Goal: Task Accomplishment & Management: Manage account settings

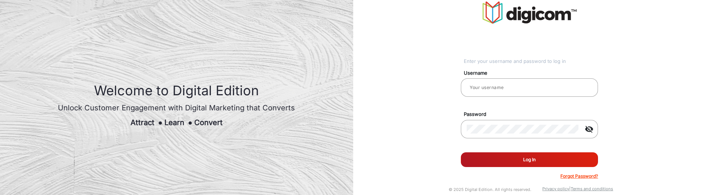
type input "[PERSON_NAME]"
click at [519, 157] on button "Log In" at bounding box center [529, 160] width 137 height 15
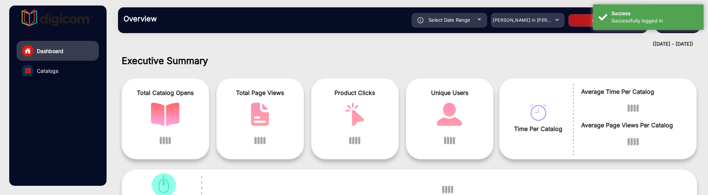
scroll to position [6, 0]
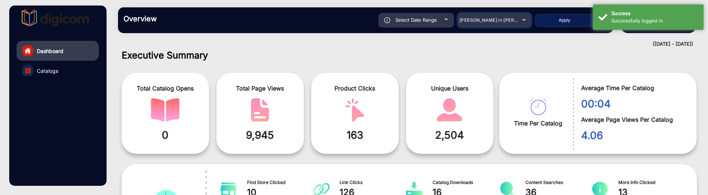
click at [508, 23] on div "[PERSON_NAME] in [PERSON_NAME]" at bounding box center [488, 20] width 59 height 9
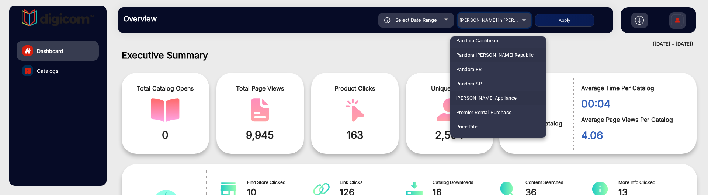
scroll to position [1515, 0]
click at [491, 109] on mat-option "Price Rite" at bounding box center [498, 113] width 96 height 14
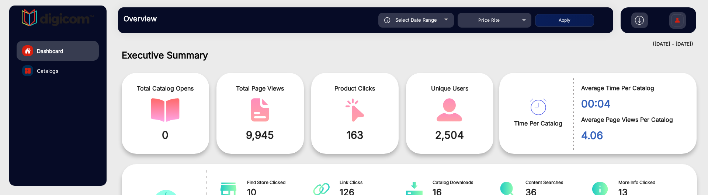
click at [552, 28] on div "Overview Reports Understand what makes your customers tick and learn how they a…" at bounding box center [365, 20] width 495 height 26
click at [553, 23] on button "Apply" at bounding box center [564, 20] width 59 height 13
type input "[DATE]"
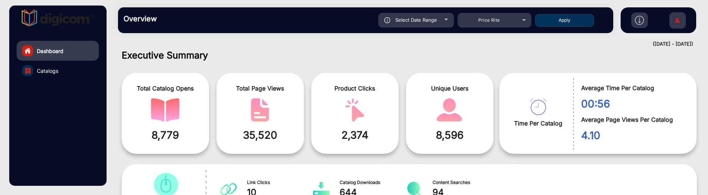
click at [448, 14] on div "Select Date Range" at bounding box center [416, 20] width 76 height 15
type input "[DATE]"
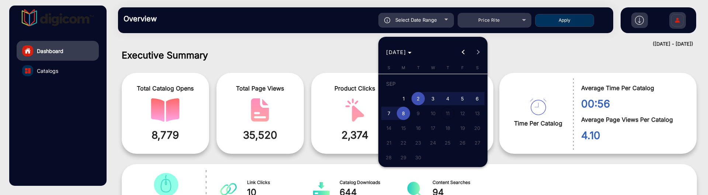
click at [407, 115] on span "8" at bounding box center [403, 113] width 13 height 13
type input "[DATE]"
click at [407, 115] on span "8" at bounding box center [403, 113] width 13 height 13
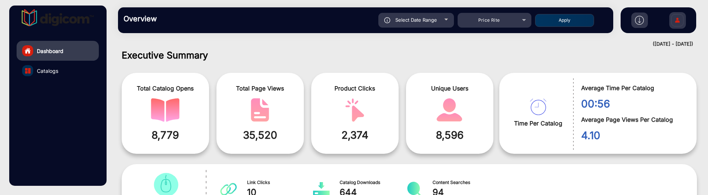
type input "[DATE]"
click at [561, 20] on button "Apply" at bounding box center [564, 20] width 59 height 13
type input "[DATE]"
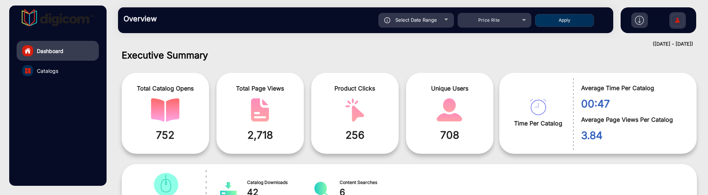
click at [433, 20] on span "Select Date Range" at bounding box center [416, 20] width 42 height 6
type input "[DATE]"
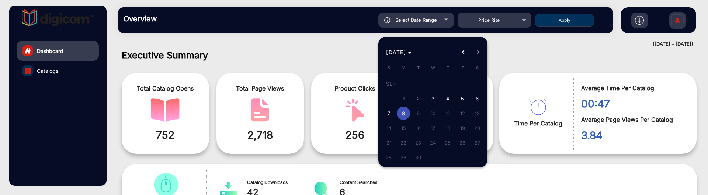
click at [394, 115] on span "7" at bounding box center [388, 113] width 13 height 13
type input "[DATE]"
click at [393, 114] on span "7" at bounding box center [388, 113] width 13 height 13
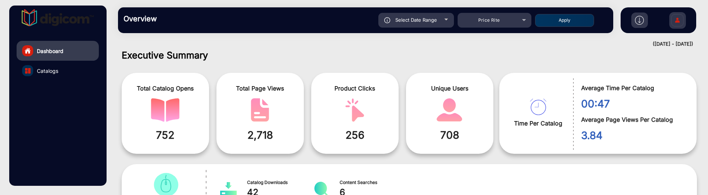
type input "[DATE]"
click at [571, 21] on button "Apply" at bounding box center [564, 20] width 59 height 13
type input "[DATE]"
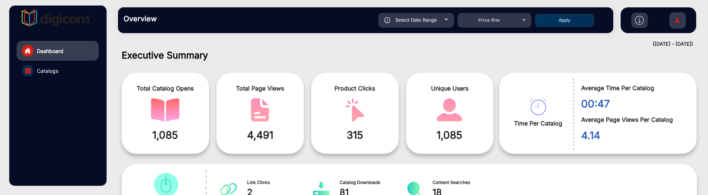
click at [438, 23] on div "Select Date Range" at bounding box center [416, 20] width 76 height 15
type input "[DATE]"
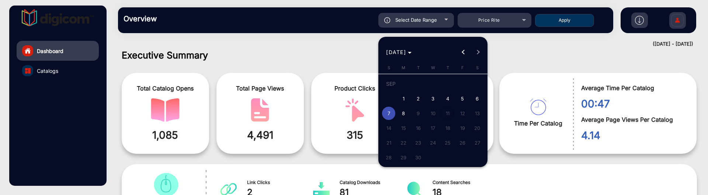
click at [402, 113] on span "8" at bounding box center [403, 113] width 13 height 13
type input "[DATE]"
click at [402, 113] on span "8" at bounding box center [403, 113] width 13 height 13
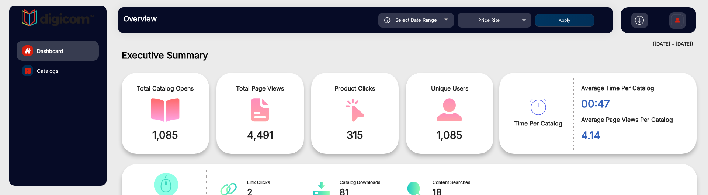
type input "[DATE]"
click at [559, 19] on button "Apply" at bounding box center [564, 20] width 59 height 13
type input "[DATE]"
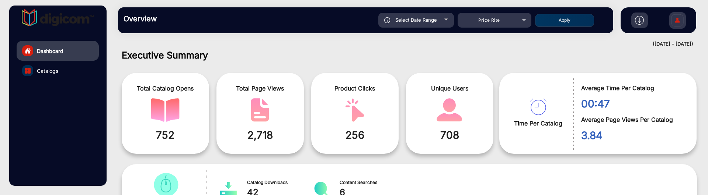
click at [433, 18] on span "Select Date Range" at bounding box center [416, 20] width 42 height 6
type input "[DATE]"
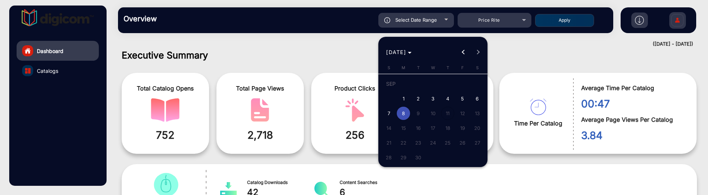
click at [491, 23] on div at bounding box center [354, 97] width 708 height 195
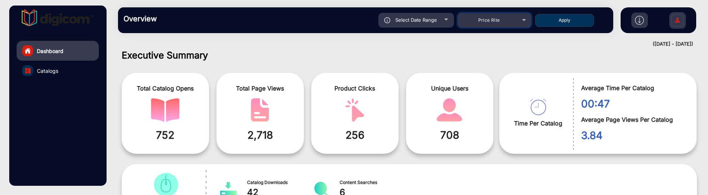
click at [494, 21] on span "Price Rite" at bounding box center [489, 20] width 22 height 6
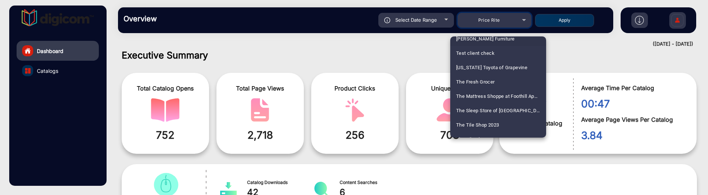
scroll to position [1776, 0]
click at [485, 123] on span "The Tile Shop 2023" at bounding box center [477, 125] width 43 height 14
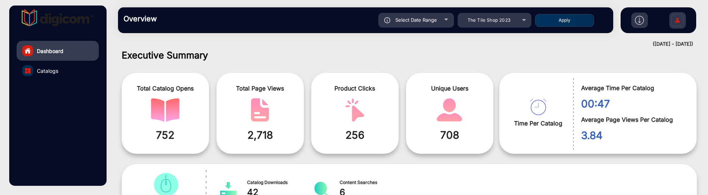
click at [550, 19] on button "Apply" at bounding box center [564, 20] width 59 height 13
type input "[DATE]"
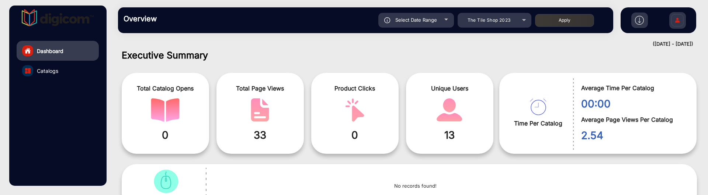
click at [440, 21] on div "Select Date Range" at bounding box center [416, 20] width 76 height 15
type input "[DATE]"
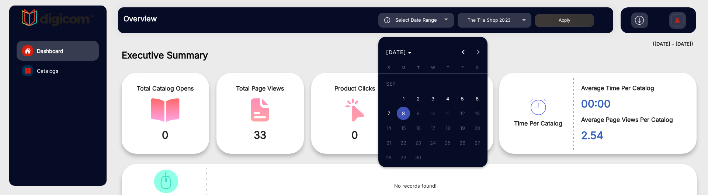
click at [501, 23] on div at bounding box center [354, 97] width 708 height 195
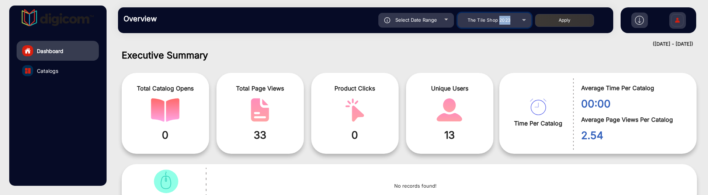
click at [501, 23] on div "The Tile Shop 2023" at bounding box center [488, 20] width 59 height 9
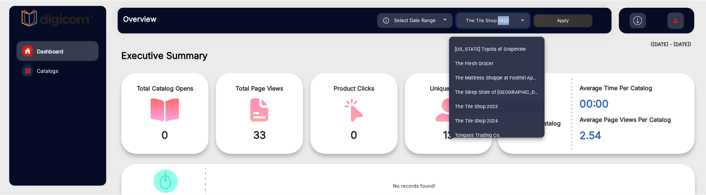
scroll to position [1816, 0]
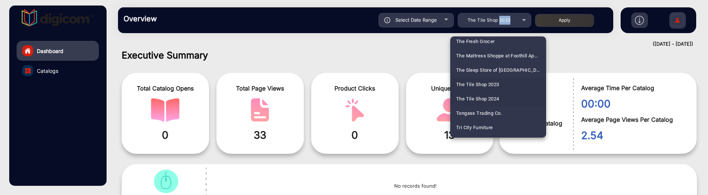
click at [496, 98] on span "The Tile Shop 2024" at bounding box center [477, 99] width 43 height 14
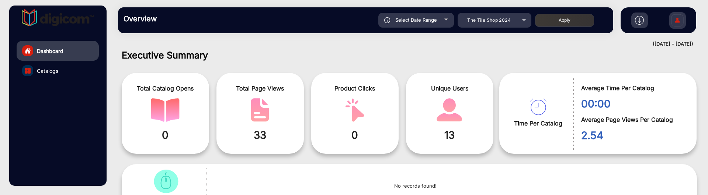
click at [551, 20] on button "Apply" at bounding box center [564, 20] width 59 height 13
type input "[DATE]"
click at [679, 26] on img at bounding box center [676, 21] width 15 height 26
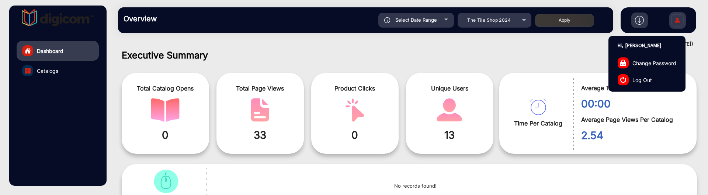
click at [643, 83] on span "Log Out" at bounding box center [642, 80] width 20 height 8
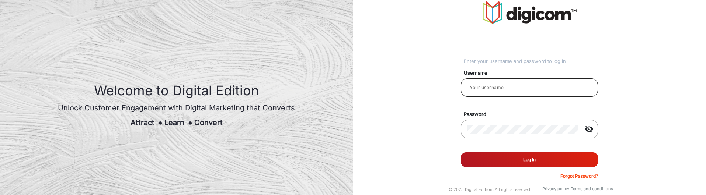
type input "[PERSON_NAME]"
